Goal: Transaction & Acquisition: Purchase product/service

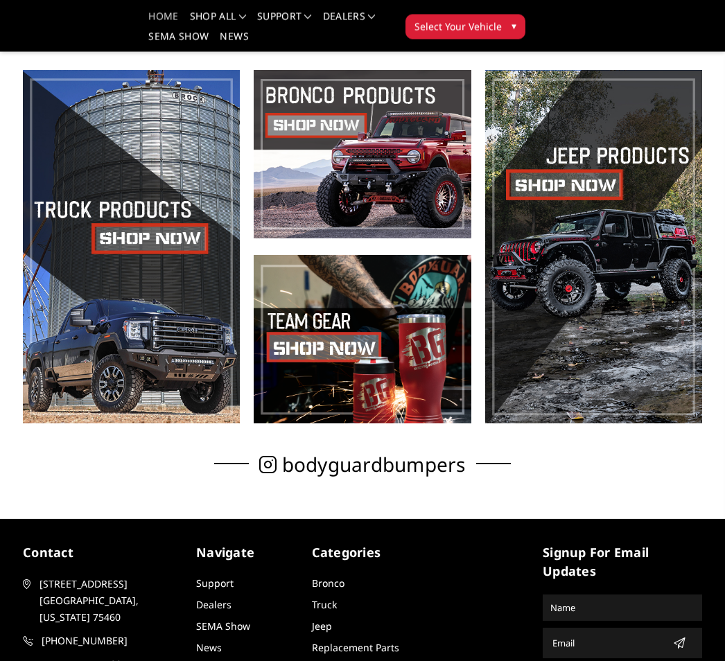
scroll to position [285, 0]
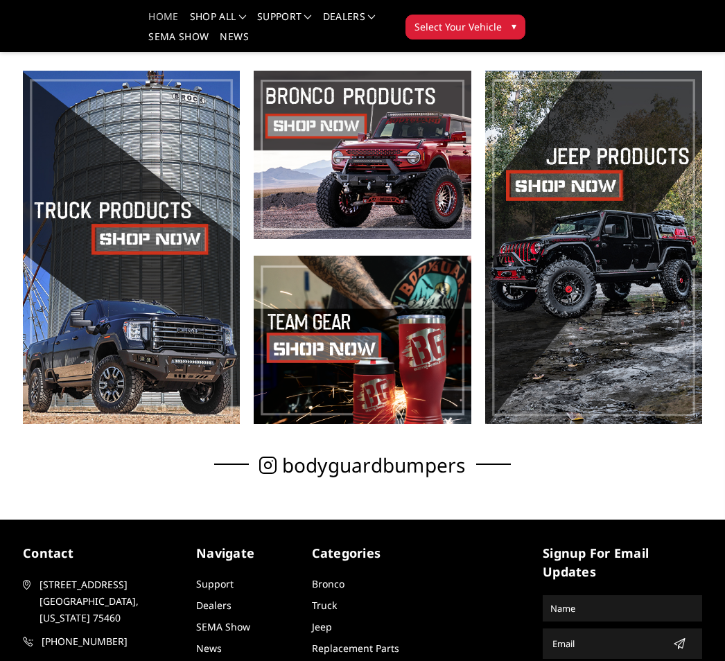
click at [178, 231] on span at bounding box center [131, 248] width 217 height 354
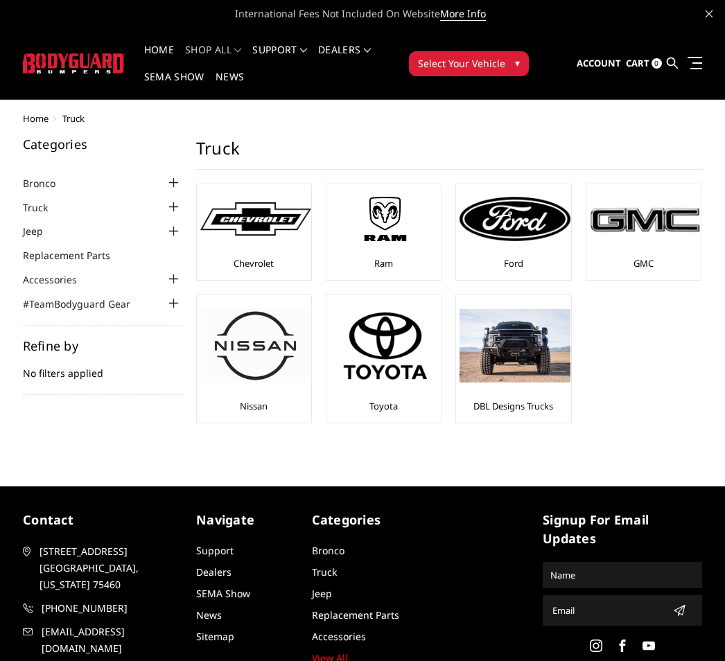
click at [654, 216] on img at bounding box center [645, 219] width 111 height 31
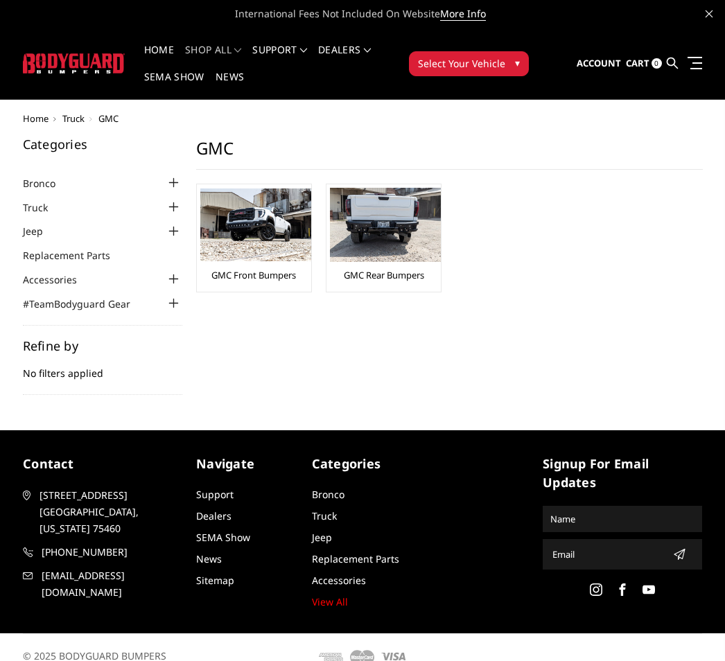
click at [286, 248] on img at bounding box center [255, 225] width 111 height 73
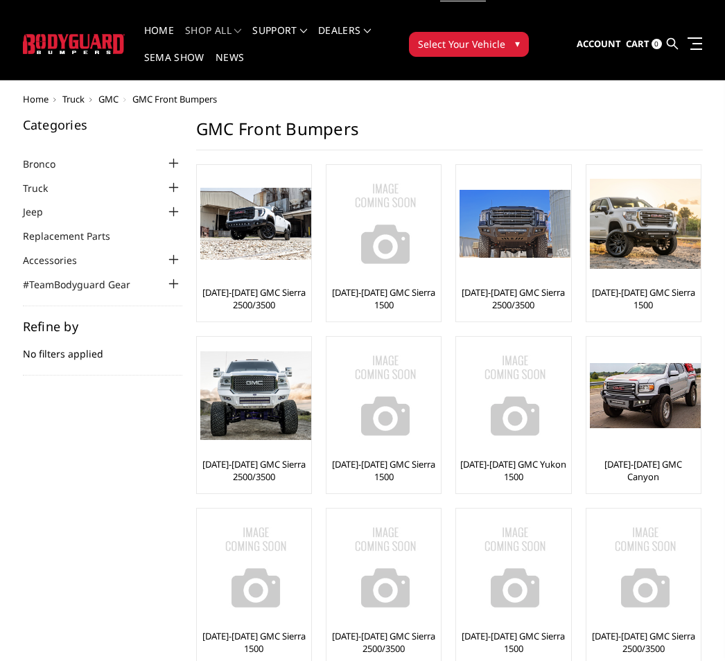
scroll to position [19, 0]
click at [284, 243] on img at bounding box center [255, 224] width 111 height 73
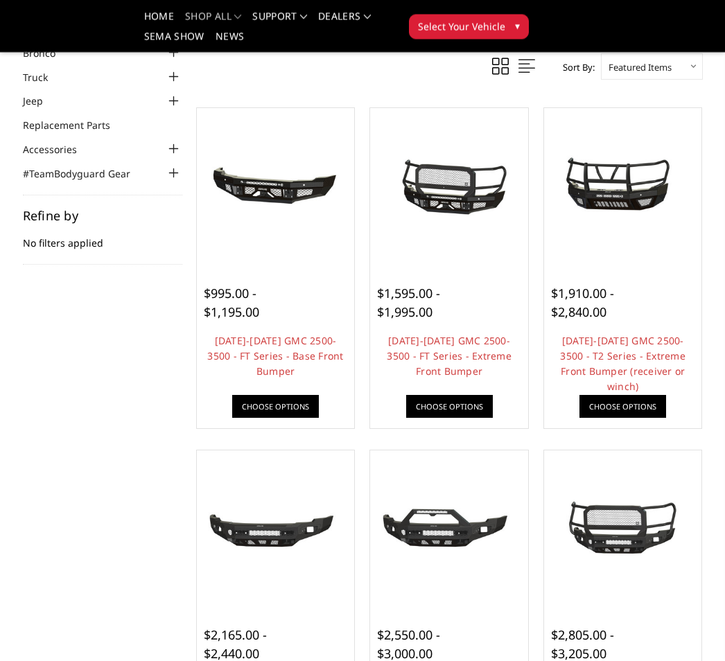
scroll to position [88, 0]
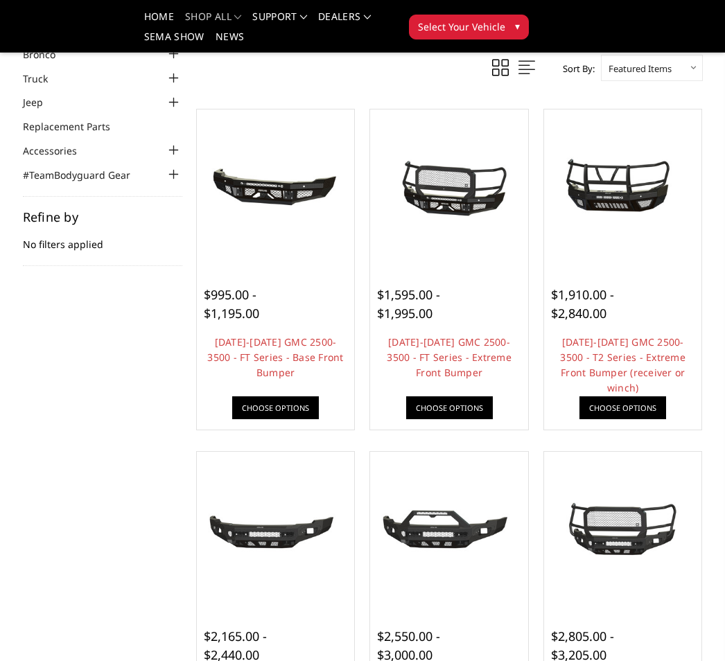
click at [654, 175] on img at bounding box center [623, 188] width 151 height 71
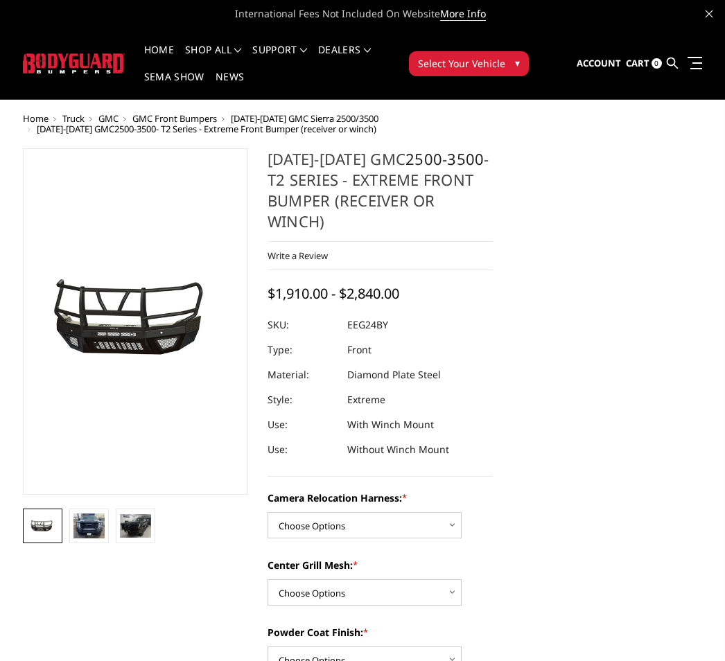
click at [92, 532] on img at bounding box center [88, 526] width 31 height 25
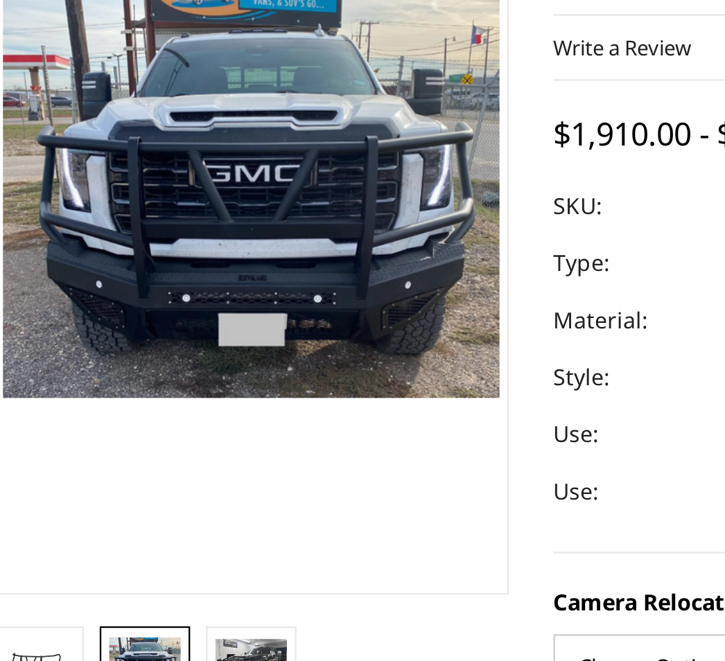
click at [120, 474] on img at bounding box center [135, 486] width 31 height 24
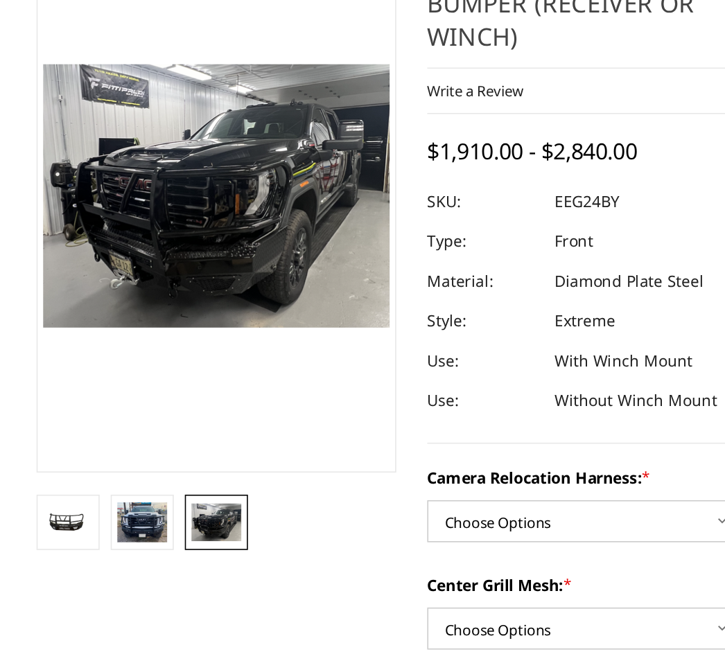
click at [94, 473] on img at bounding box center [88, 485] width 31 height 25
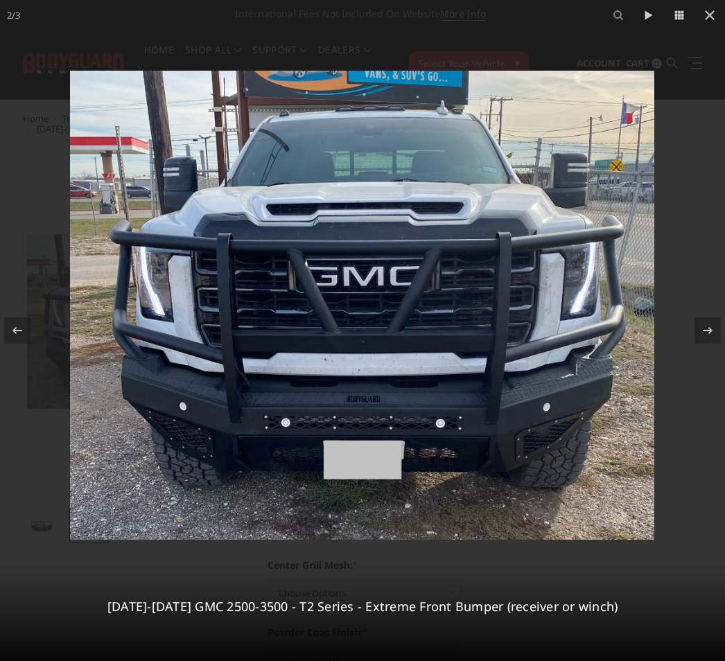
click at [710, 17] on icon at bounding box center [710, 15] width 17 height 17
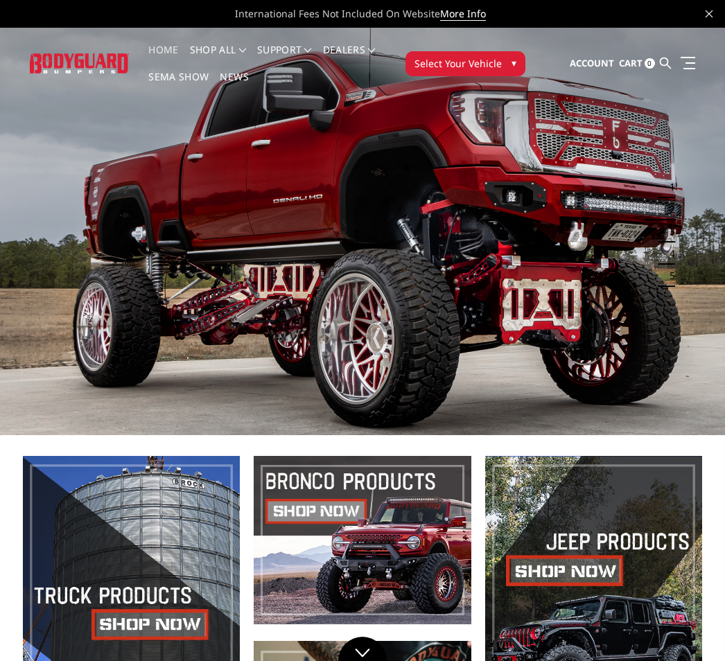
click at [478, 71] on button "Select Your Vehicle ▾" at bounding box center [466, 63] width 120 height 25
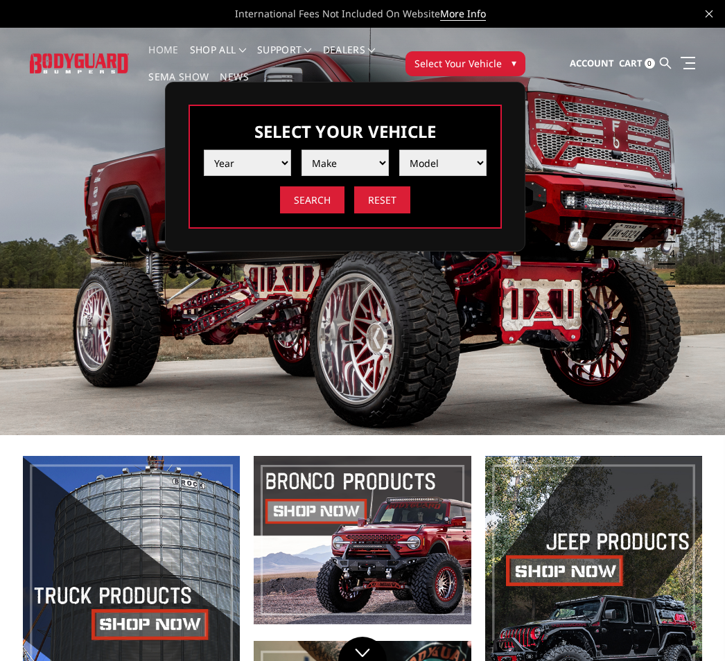
click at [267, 164] on select "Year [DATE] 2024 2023 2022 2021 2020 2019 2018 2017 2016 2015 2014 2013 2012 20…" at bounding box center [247, 163] width 87 height 26
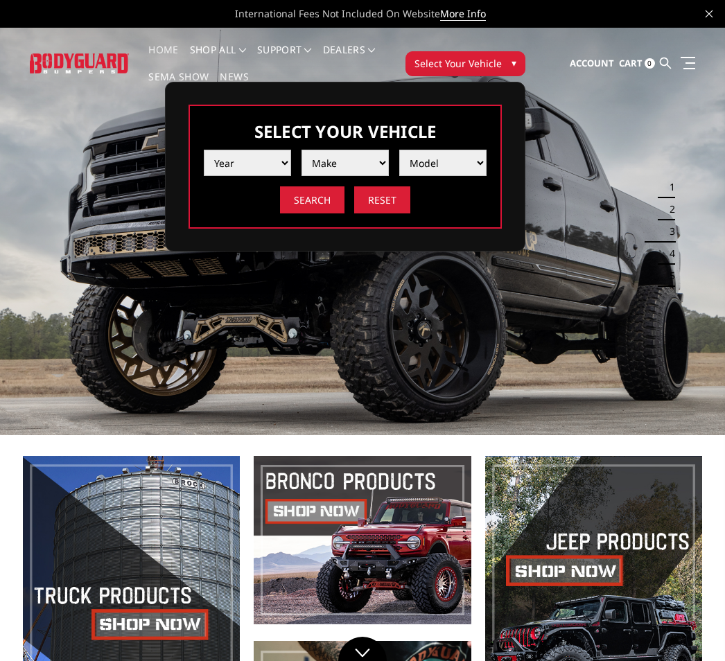
select select "yr_2024"
click at [358, 161] on select "Make Chevrolet Ford GMC Ram Toyota" at bounding box center [345, 163] width 87 height 26
select select "mk_gmc"
click at [476, 164] on select "Model Sierra 1500 Sierra 2500 / 3500" at bounding box center [442, 163] width 87 height 26
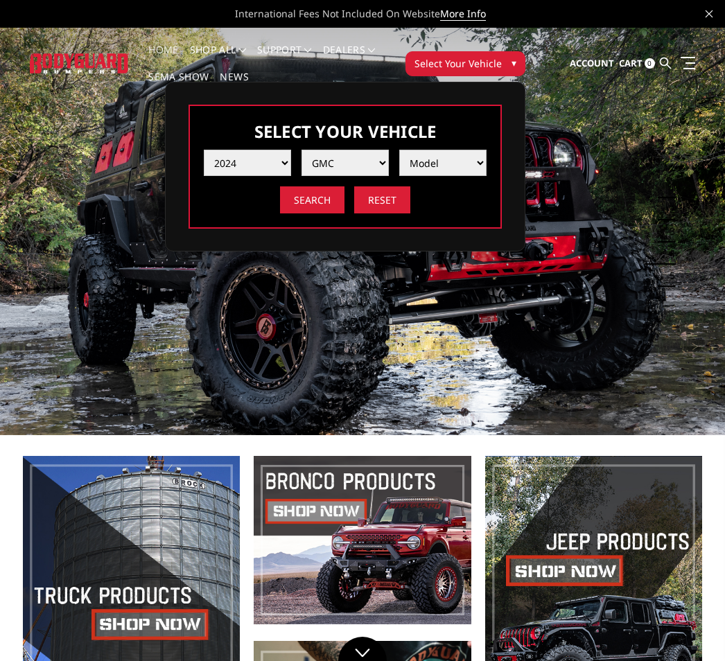
select select "md_sierra-2500-3500"
click at [319, 196] on input "Search" at bounding box center [312, 199] width 64 height 27
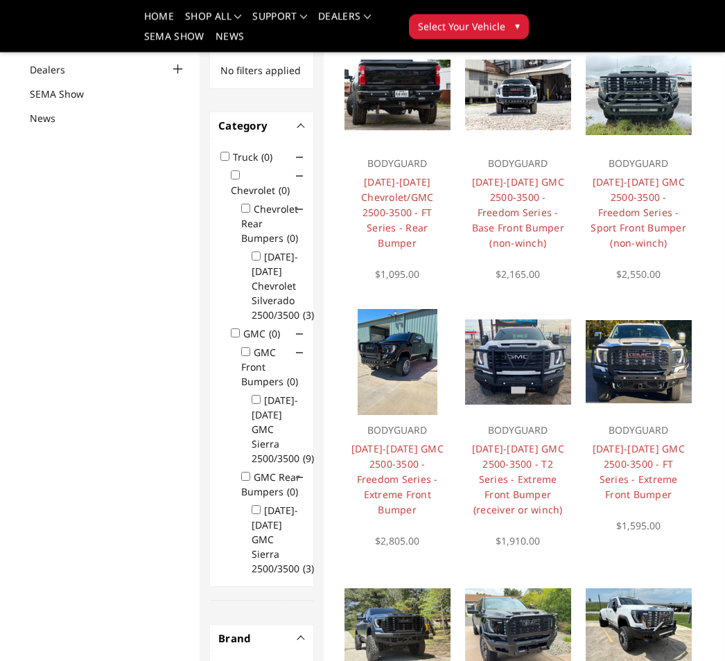
scroll to position [155, 0]
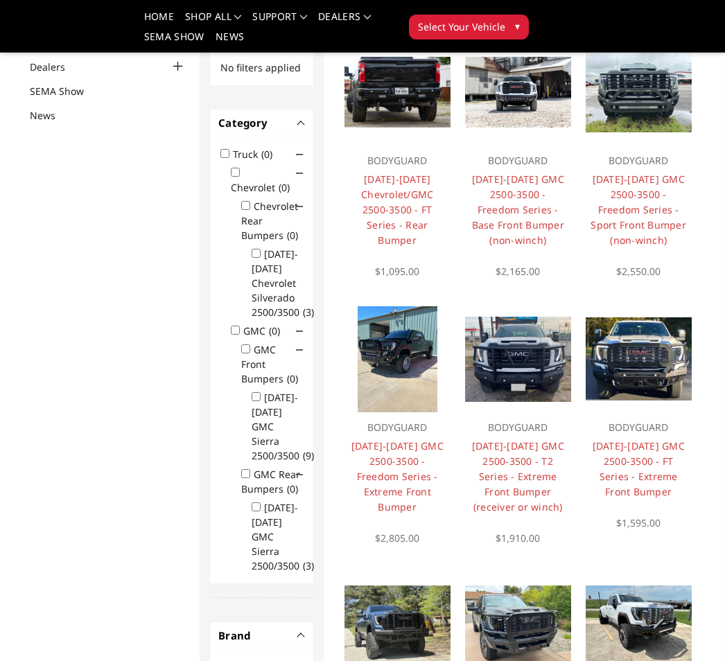
click at [412, 404] on img at bounding box center [398, 359] width 80 height 106
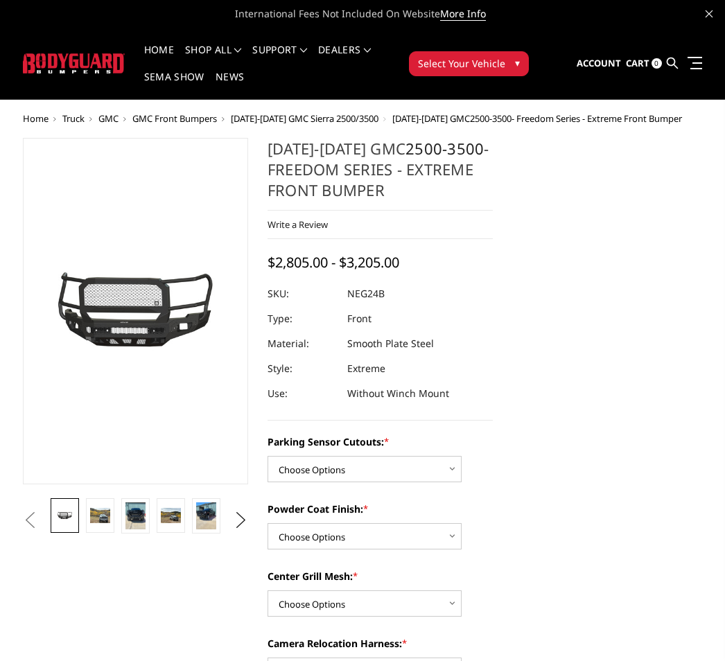
click at [109, 530] on link at bounding box center [100, 515] width 28 height 35
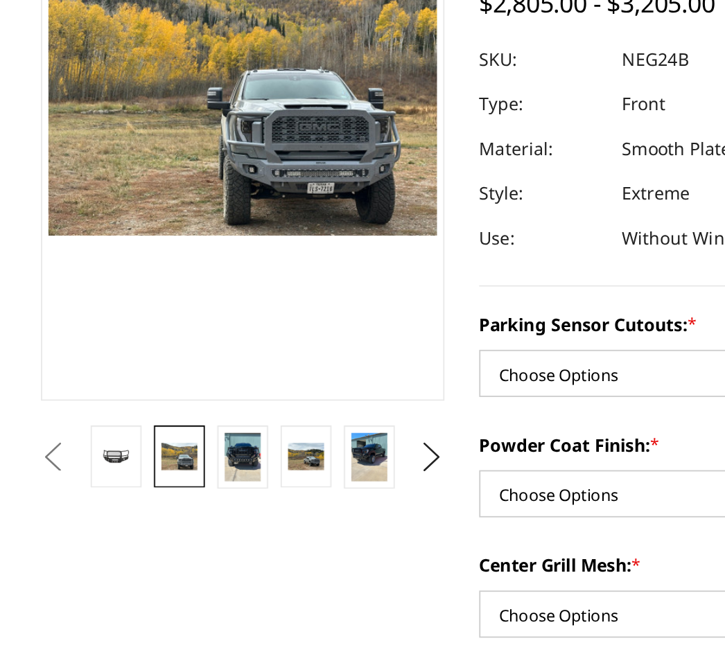
click at [140, 462] on img at bounding box center [135, 475] width 20 height 27
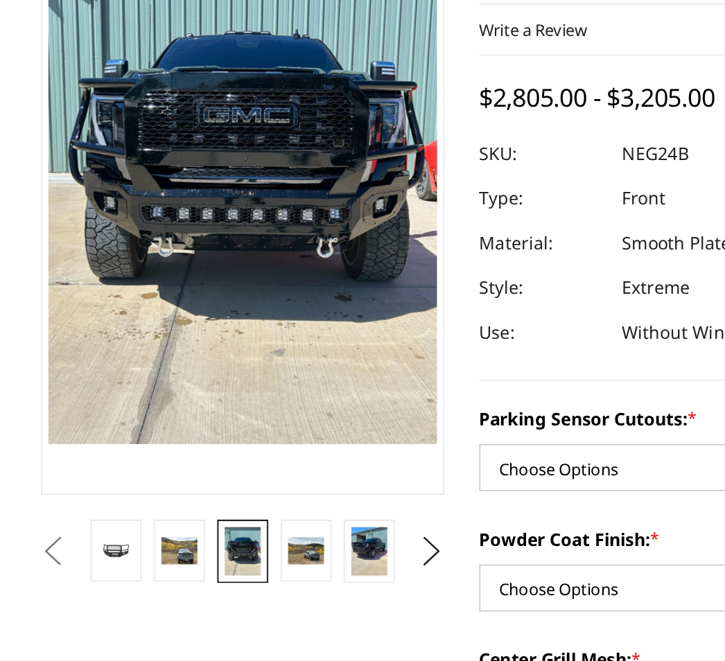
click at [175, 458] on link at bounding box center [171, 475] width 28 height 35
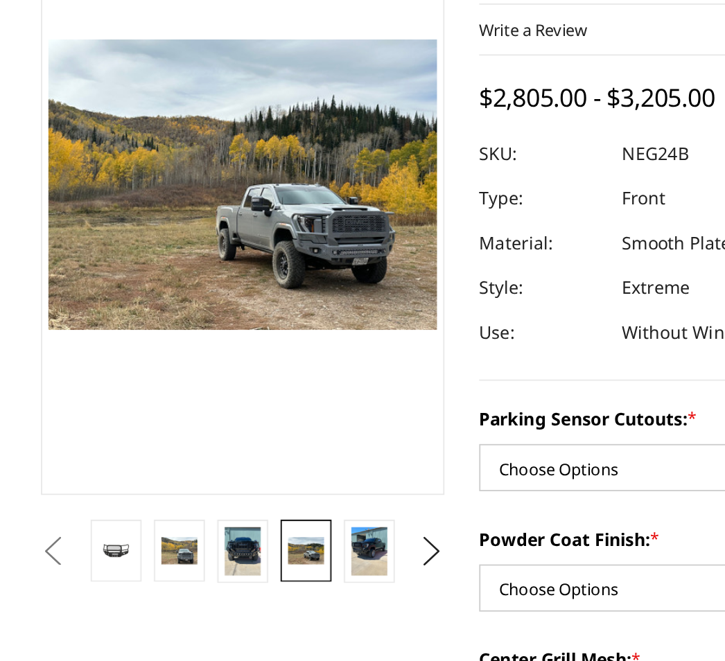
click at [218, 458] on link at bounding box center [206, 475] width 28 height 35
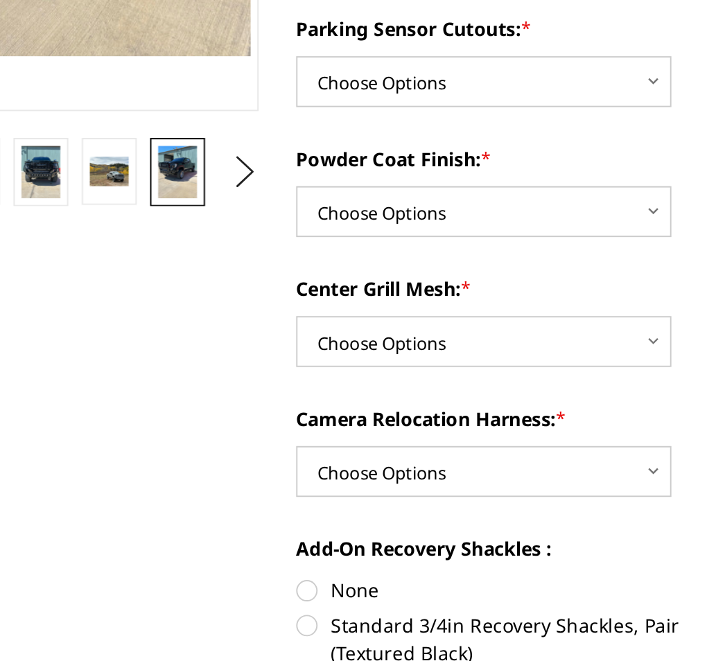
click at [231, 386] on button "Next" at bounding box center [241, 396] width 21 height 21
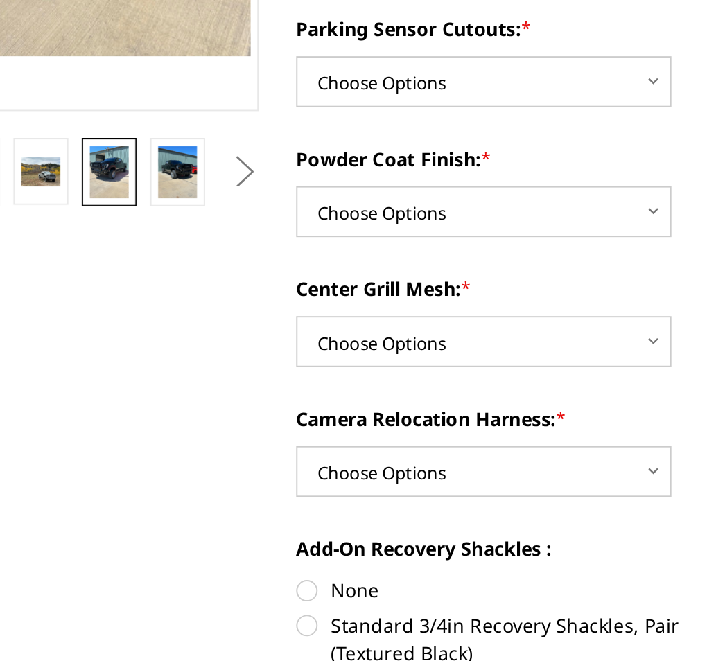
scroll to position [78, 0]
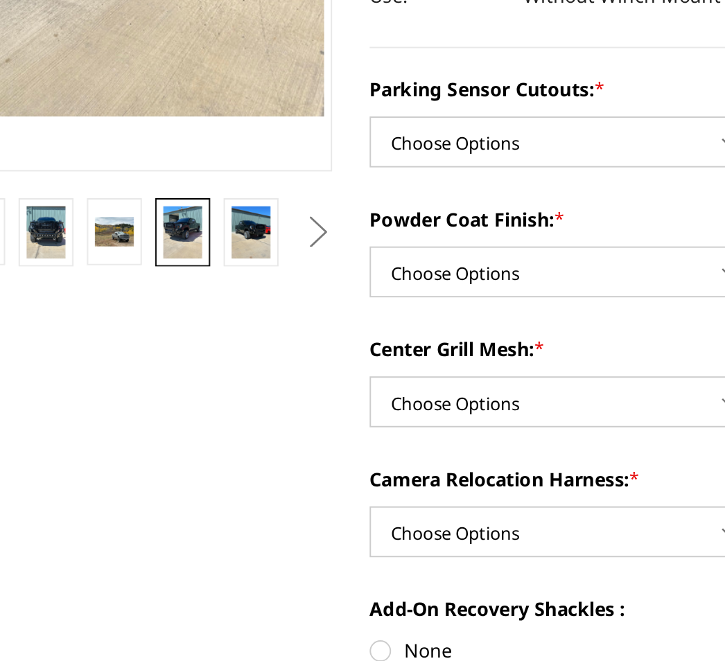
click at [196, 384] on img at bounding box center [206, 397] width 20 height 27
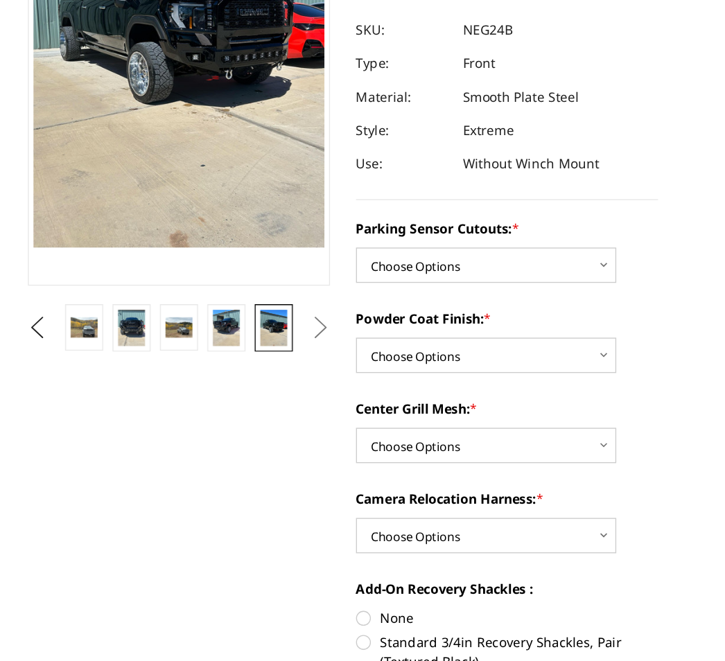
scroll to position [112, 0]
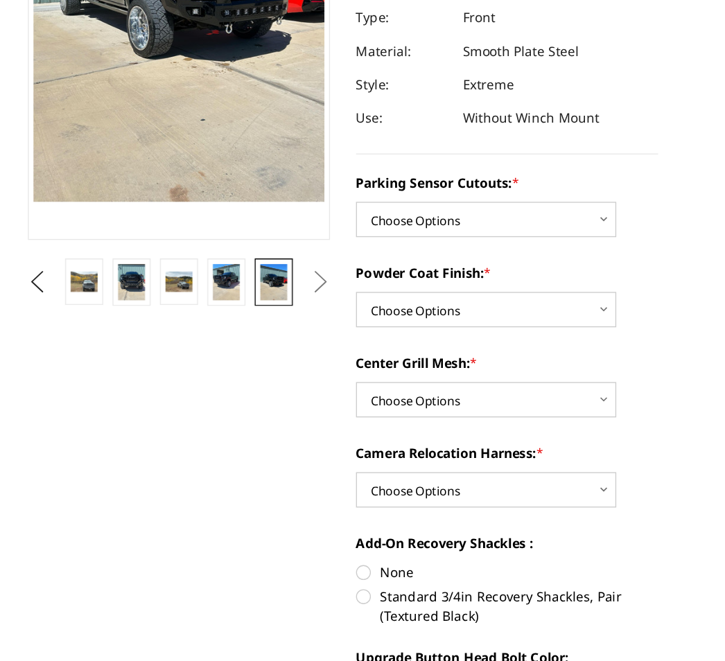
click at [245, 352] on button "Next" at bounding box center [241, 362] width 21 height 21
click at [238, 352] on button "Next" at bounding box center [241, 362] width 21 height 21
click at [240, 352] on button "Next" at bounding box center [241, 362] width 21 height 21
click at [241, 352] on button "Next" at bounding box center [241, 362] width 21 height 21
click at [40, 352] on button "Previous" at bounding box center [29, 362] width 21 height 21
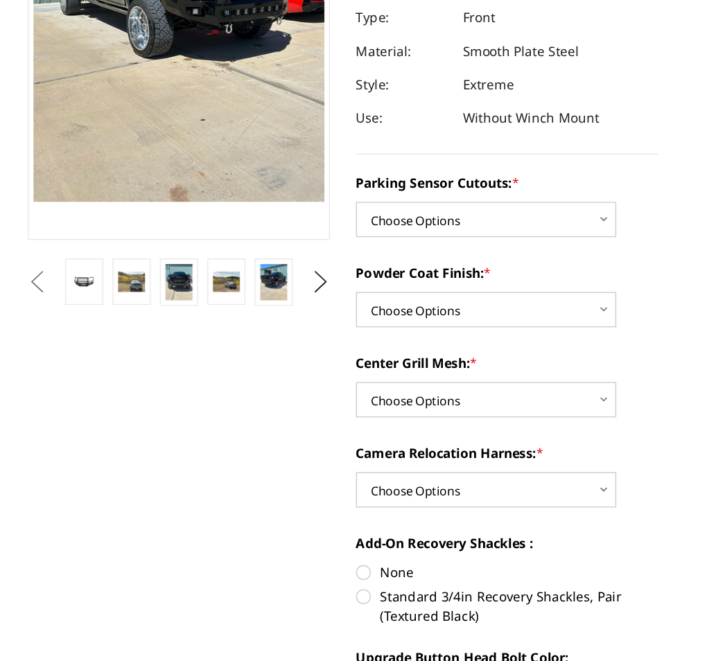
click at [40, 352] on button "Previous" at bounding box center [29, 362] width 21 height 21
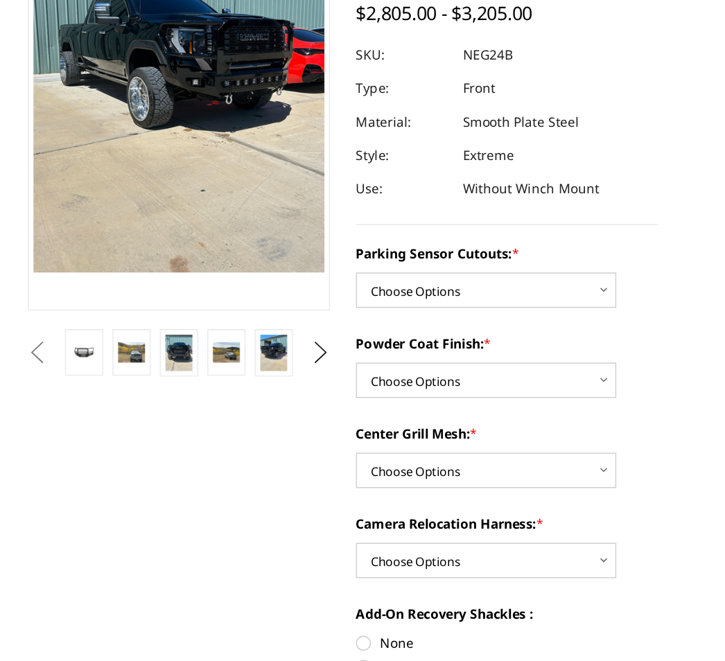
click at [67, 345] on link at bounding box center [65, 362] width 28 height 35
